Goal: Find specific page/section: Find specific page/section

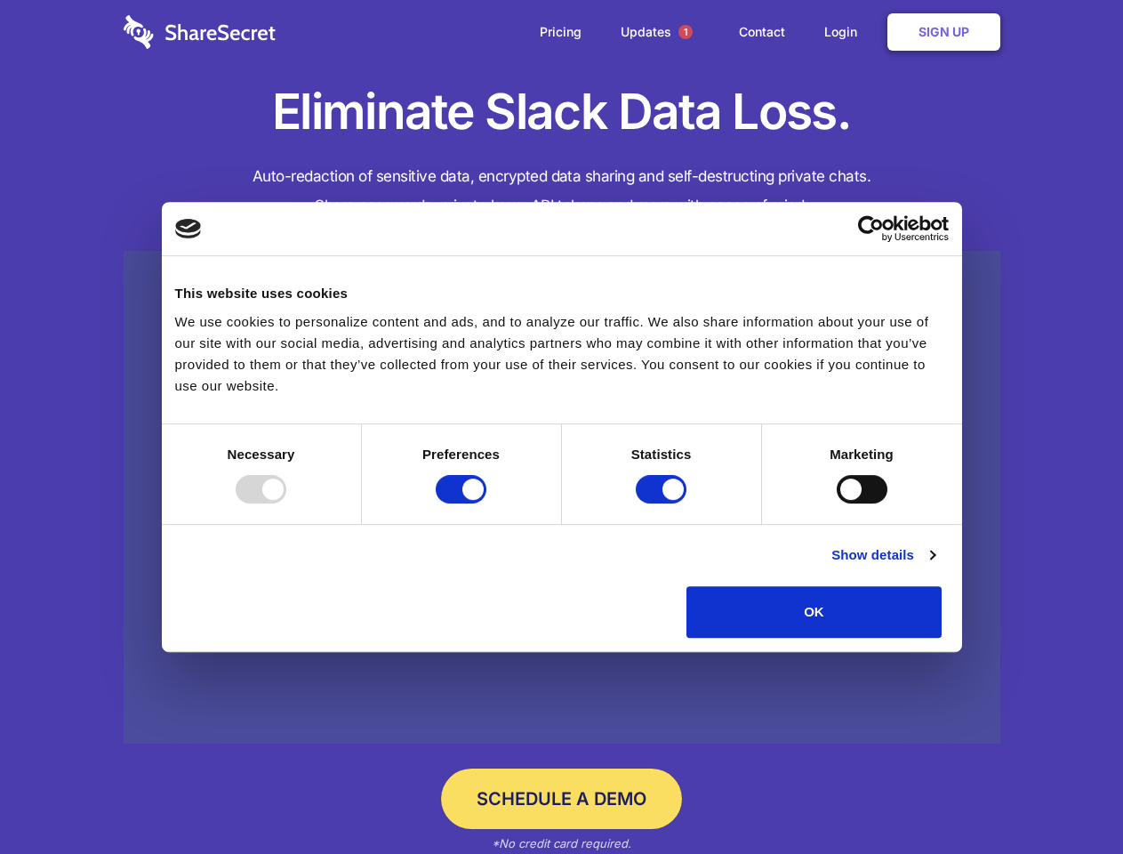
click at [286, 503] on div at bounding box center [261, 489] width 51 height 28
click at [487, 503] on input "Preferences" at bounding box center [461, 489] width 51 height 28
checkbox input "false"
click at [664, 503] on input "Statistics" at bounding box center [661, 489] width 51 height 28
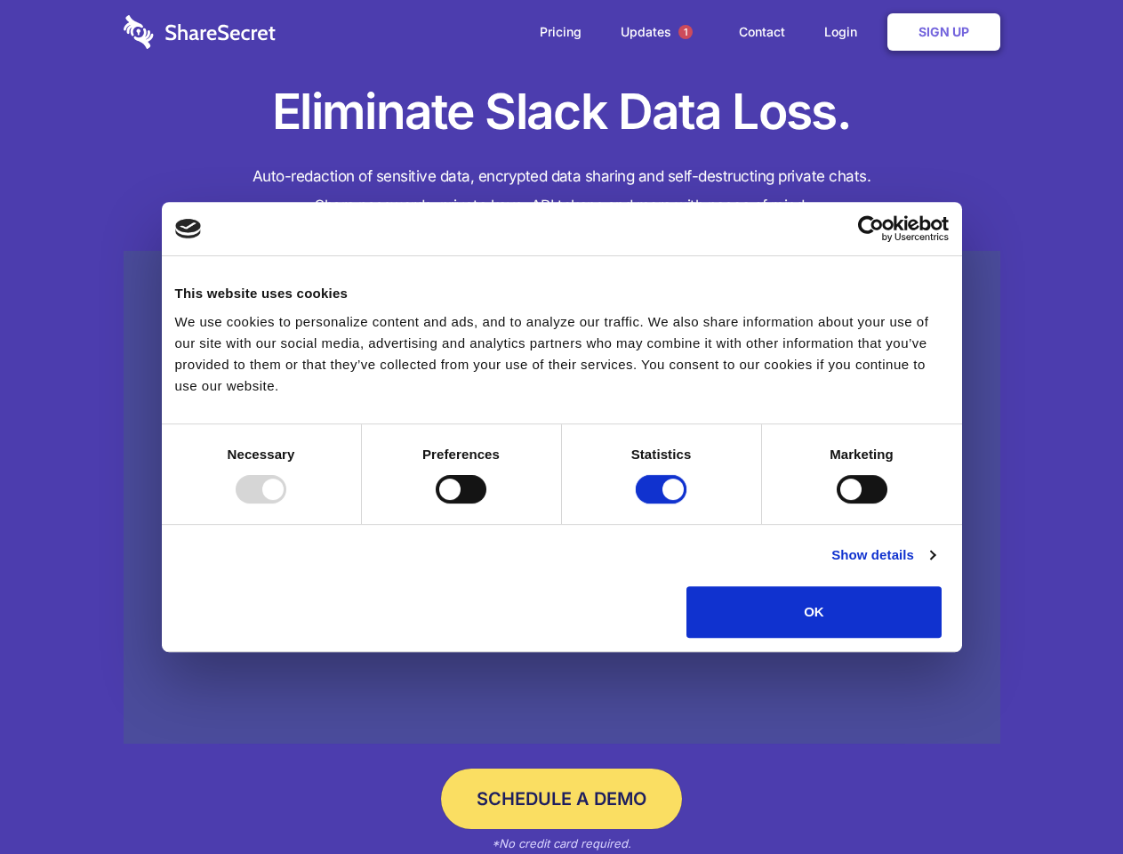
checkbox input "false"
click at [837, 503] on input "Marketing" at bounding box center [862, 489] width 51 height 28
checkbox input "true"
click at [935, 566] on link "Show details" at bounding box center [883, 554] width 103 height 21
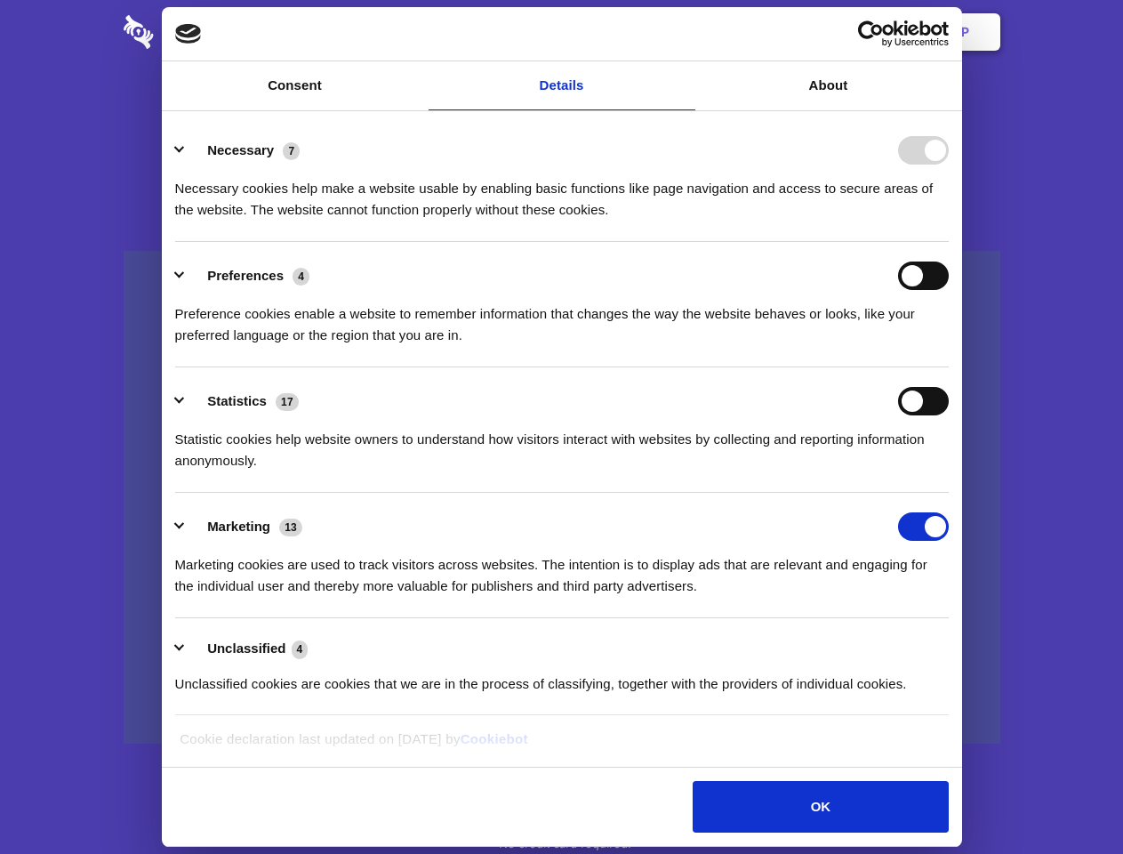
click at [949, 221] on div "Necessary cookies help make a website usable by enabling basic functions like p…" at bounding box center [562, 193] width 774 height 56
click at [685, 32] on span "1" at bounding box center [686, 32] width 14 height 14
